Goal: Information Seeking & Learning: Learn about a topic

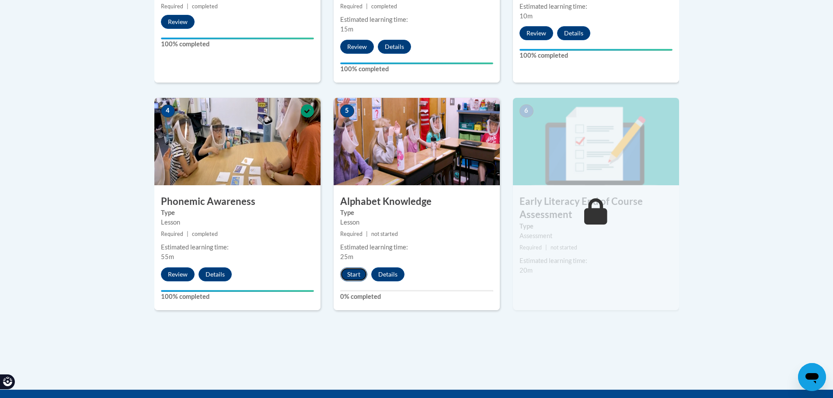
click at [352, 273] on button "Start" at bounding box center [353, 275] width 27 height 14
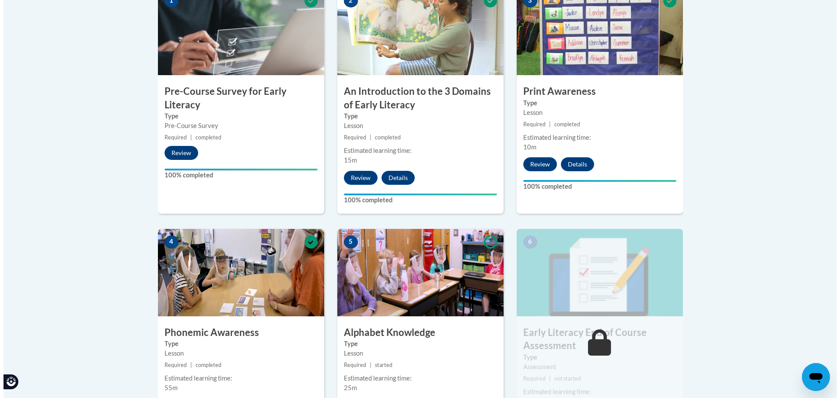
scroll to position [481, 0]
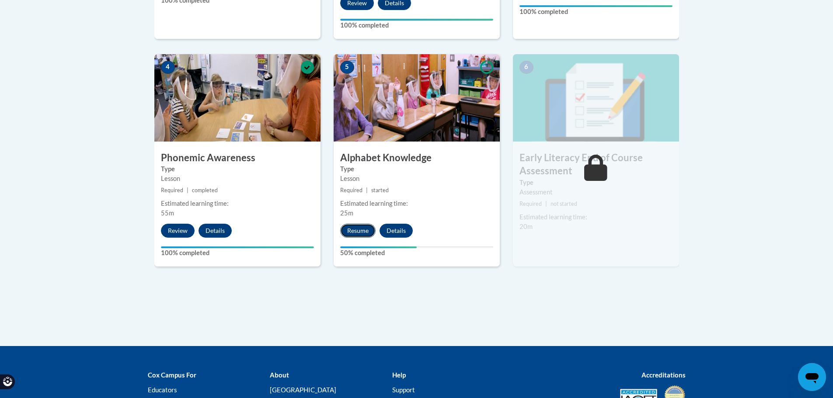
click at [355, 230] on button "Resume" at bounding box center [357, 231] width 35 height 14
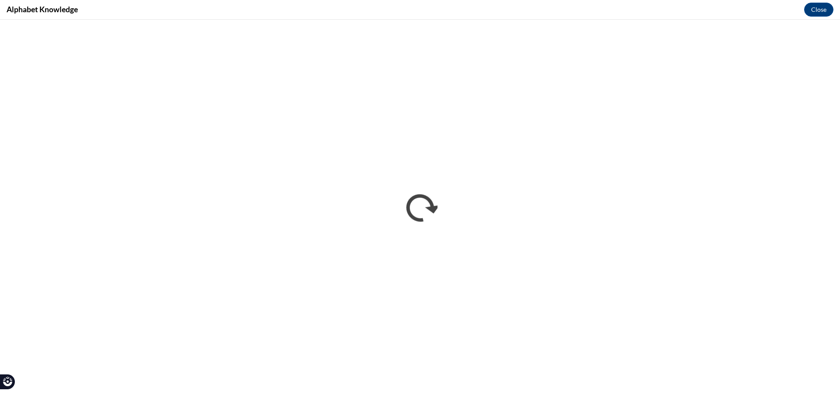
scroll to position [0, 0]
